Goal: Transaction & Acquisition: Subscribe to service/newsletter

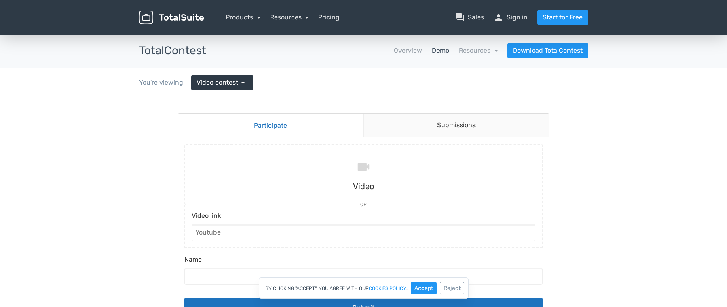
click at [175, 19] on img at bounding box center [171, 18] width 65 height 14
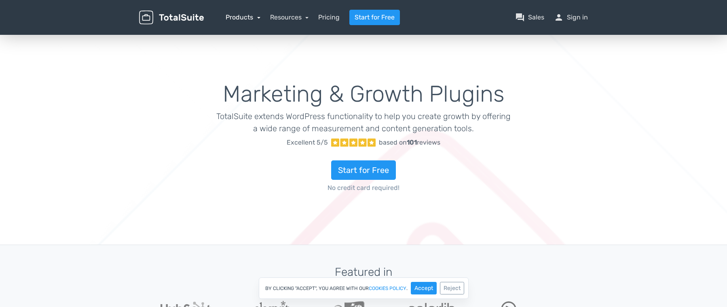
click at [255, 18] on link "Products" at bounding box center [243, 17] width 35 height 8
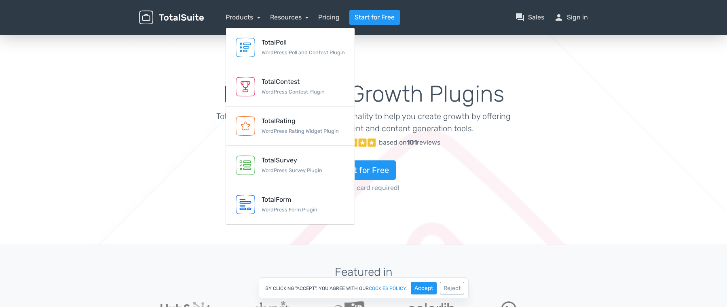
click at [499, 172] on div "Start for Free No credit card required!" at bounding box center [363, 172] width 295 height 42
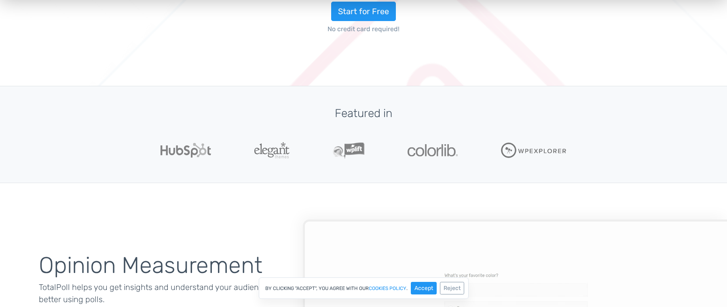
scroll to position [155, 0]
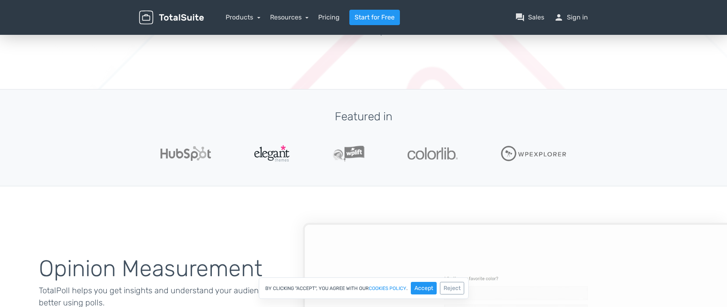
click at [278, 155] on img at bounding box center [272, 153] width 35 height 16
click at [275, 155] on img at bounding box center [272, 153] width 35 height 16
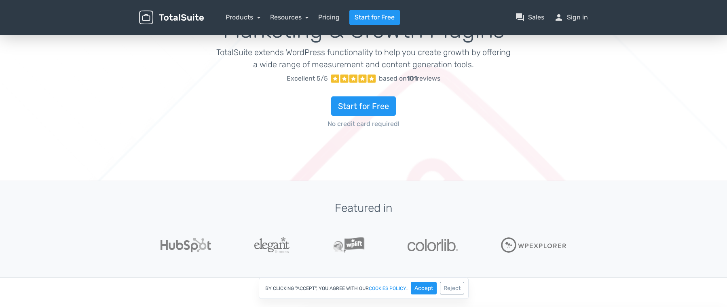
scroll to position [0, 0]
